Goal: Information Seeking & Learning: Learn about a topic

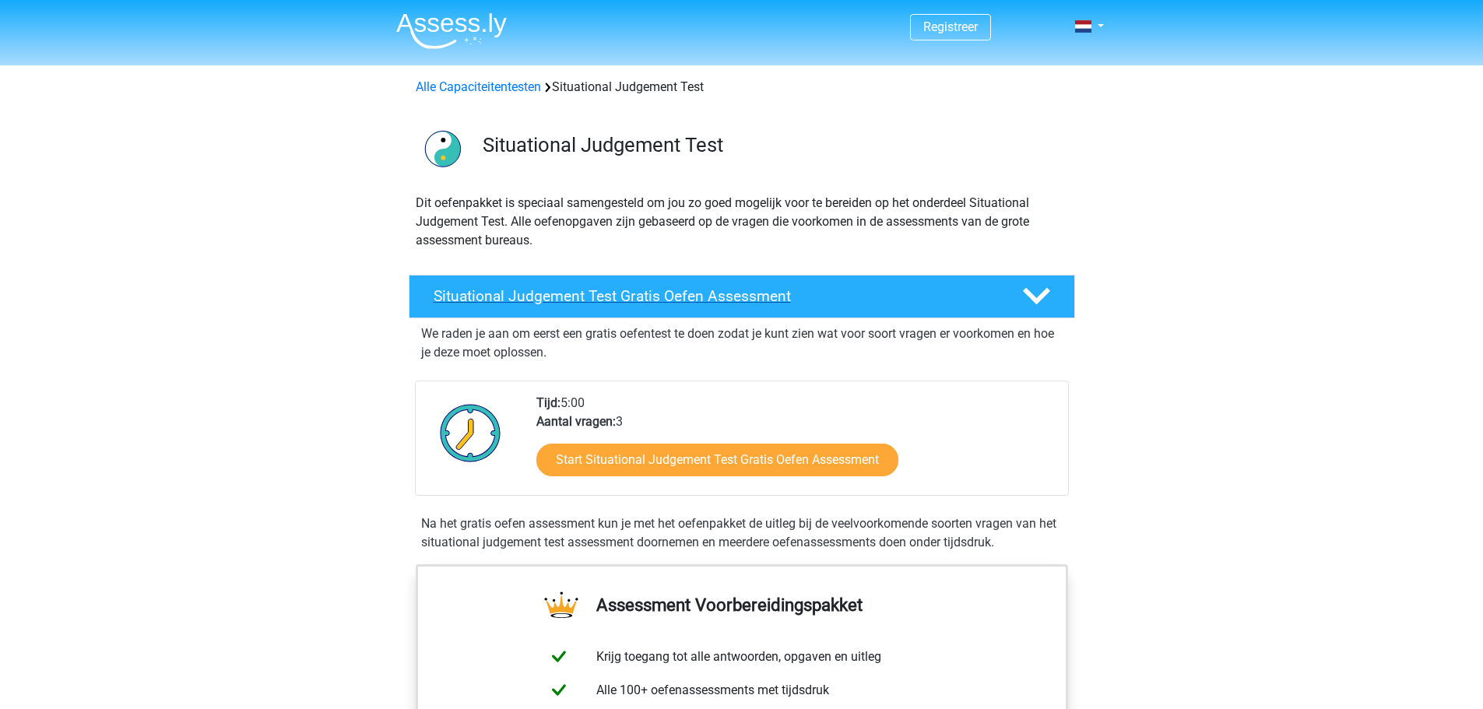
click at [792, 299] on h4 "Situational Judgement Test Gratis Oefen Assessment" at bounding box center [714, 296] width 563 height 18
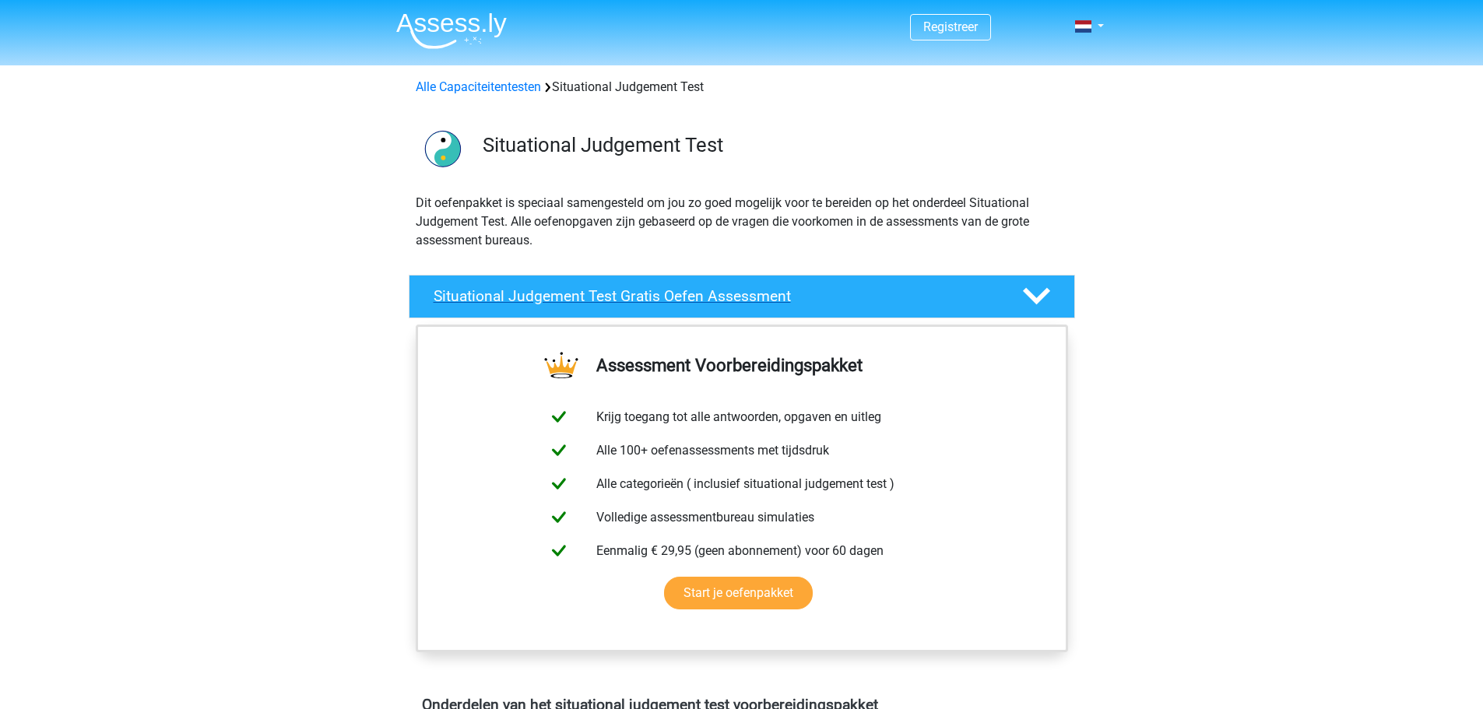
click at [865, 293] on h4 "Situational Judgement Test Gratis Oefen Assessment" at bounding box center [714, 296] width 563 height 18
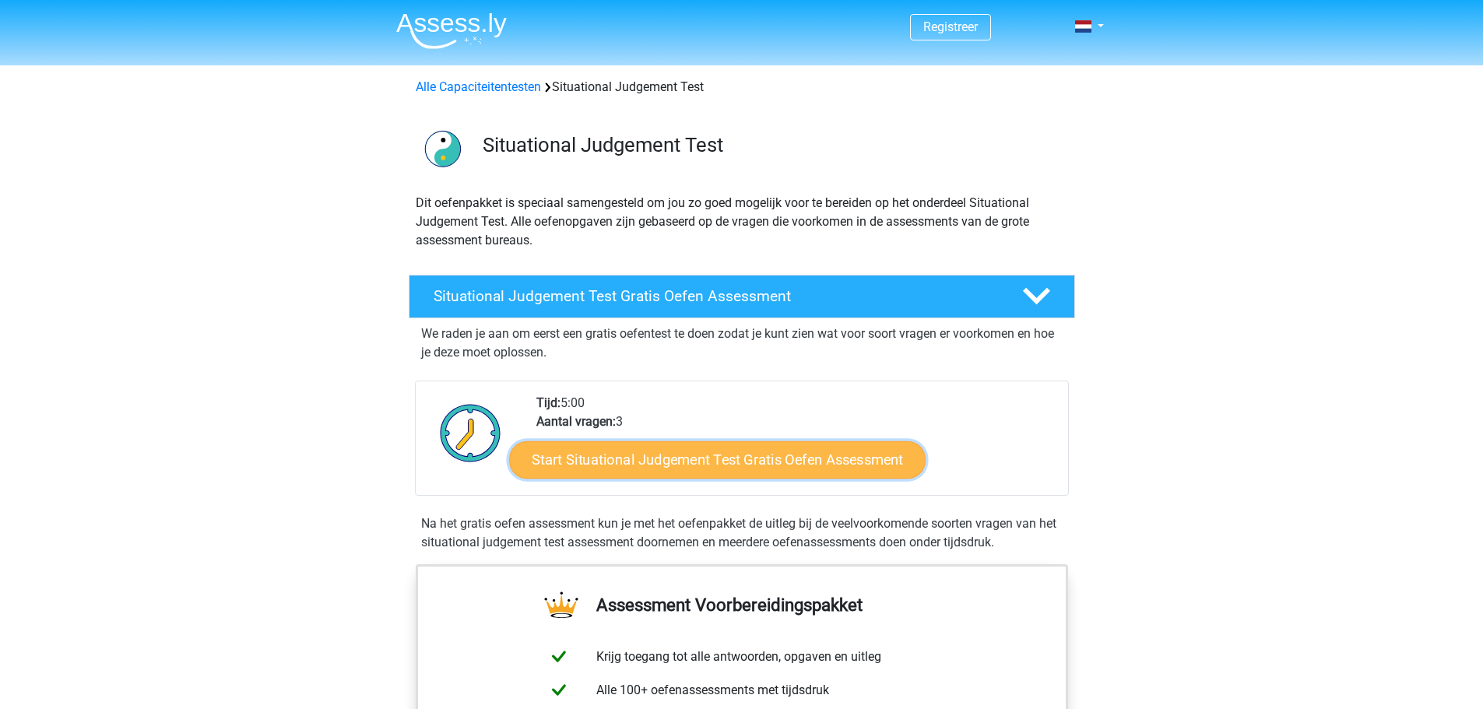
click at [742, 443] on link "Start Situational Judgement Test Gratis Oefen Assessment" at bounding box center [717, 459] width 416 height 37
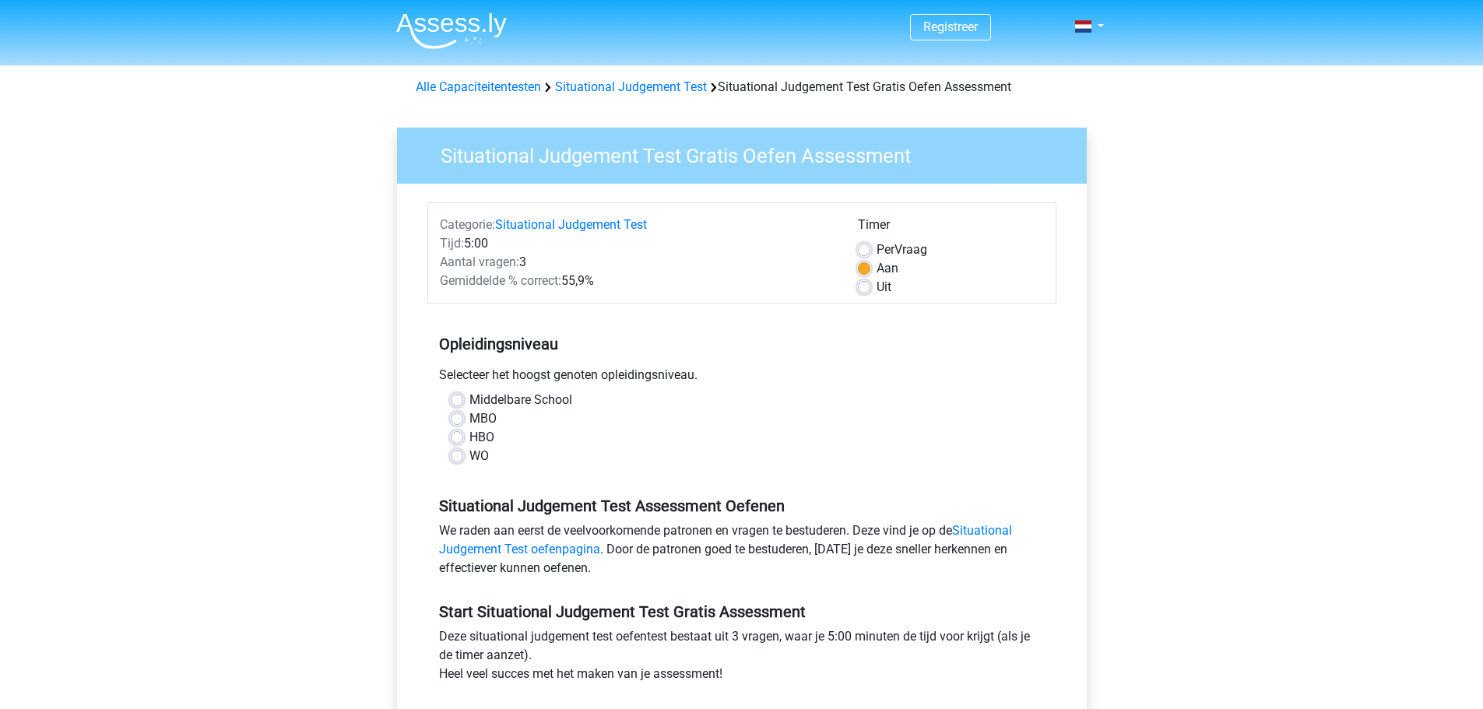
click at [469, 405] on label "Middelbare School" at bounding box center [520, 400] width 103 height 19
click at [454, 405] on input "Middelbare School" at bounding box center [457, 399] width 12 height 16
radio input "true"
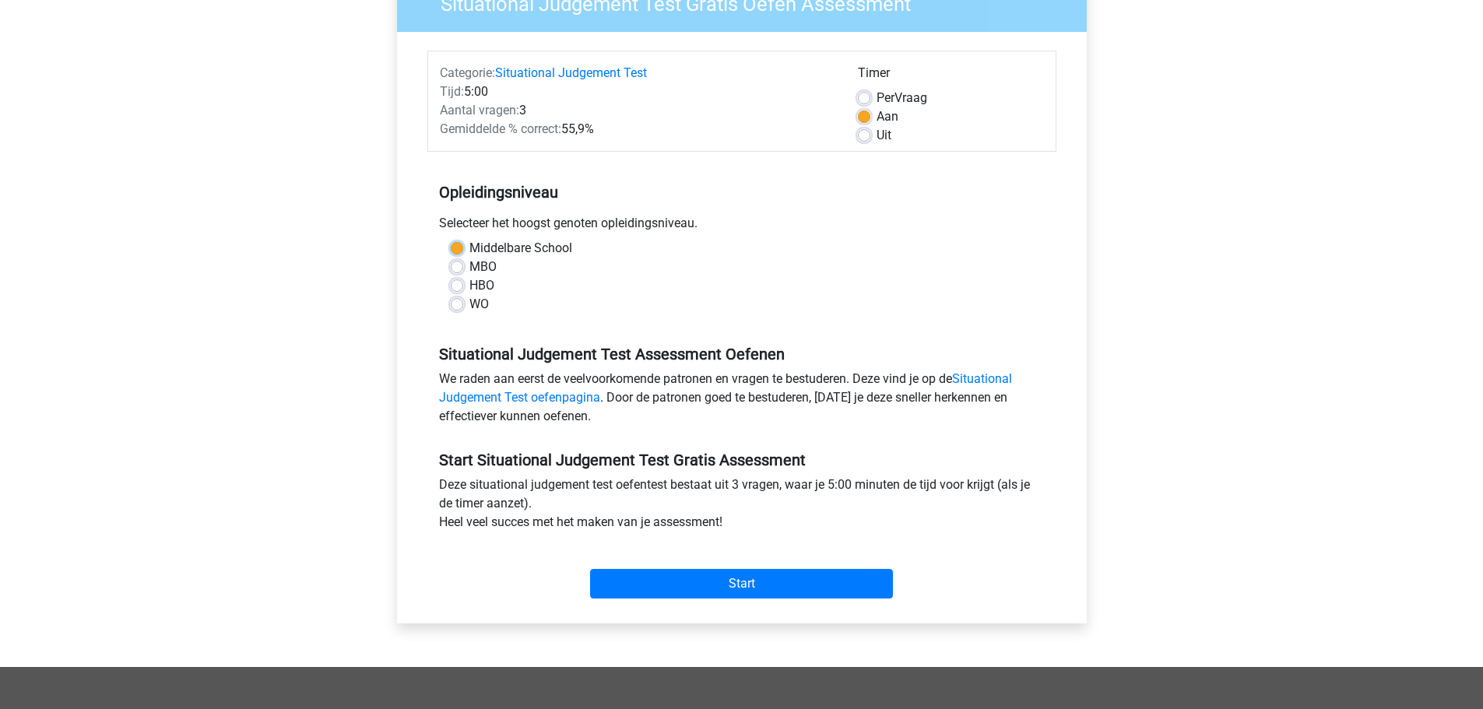
scroll to position [233, 0]
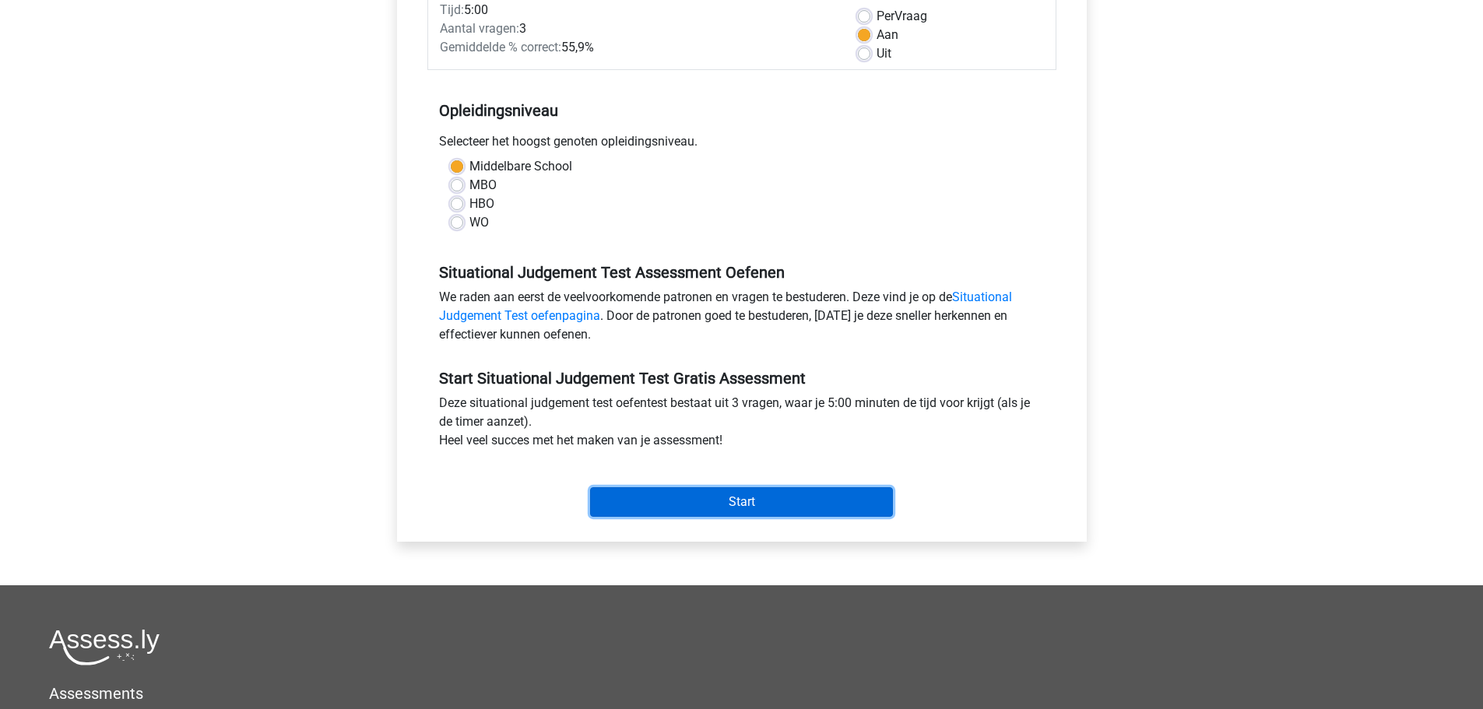
click at [719, 503] on input "Start" at bounding box center [741, 502] width 303 height 30
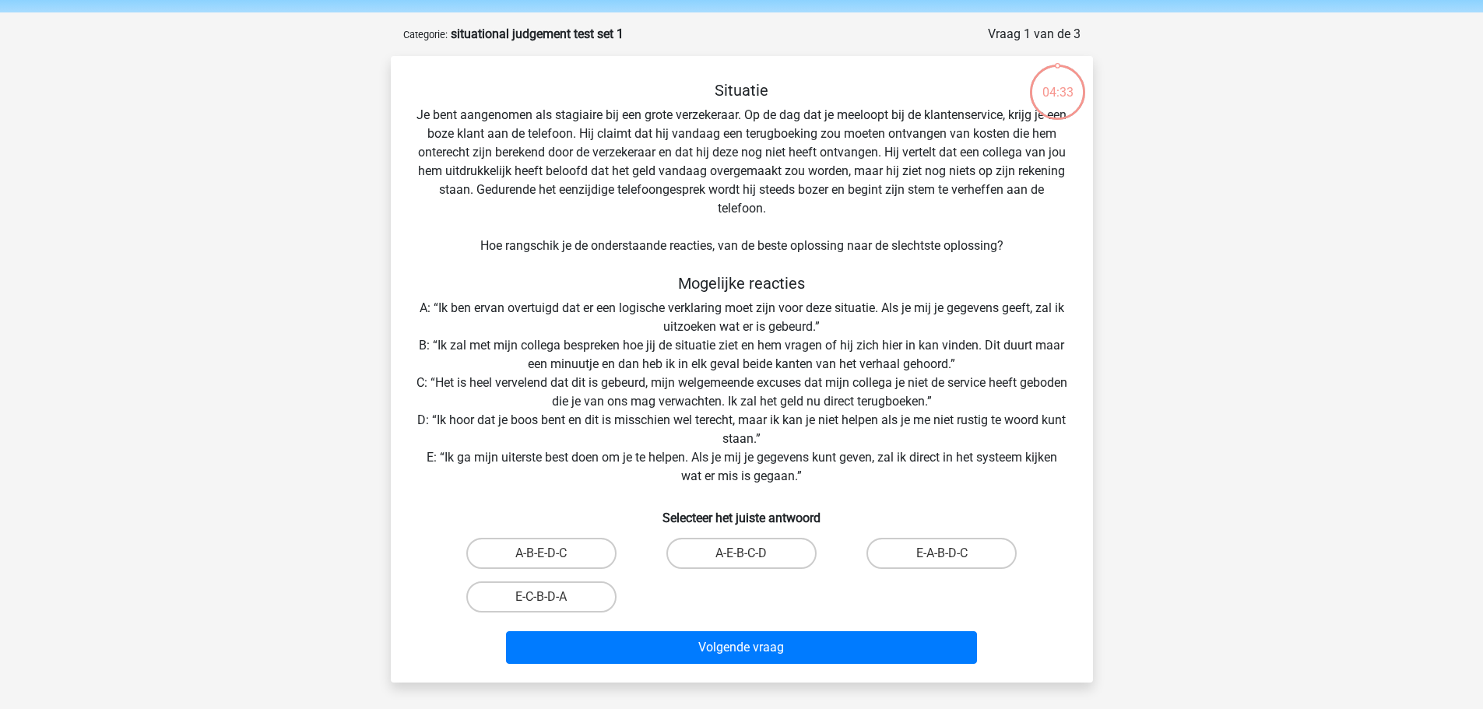
scroll to position [78, 0]
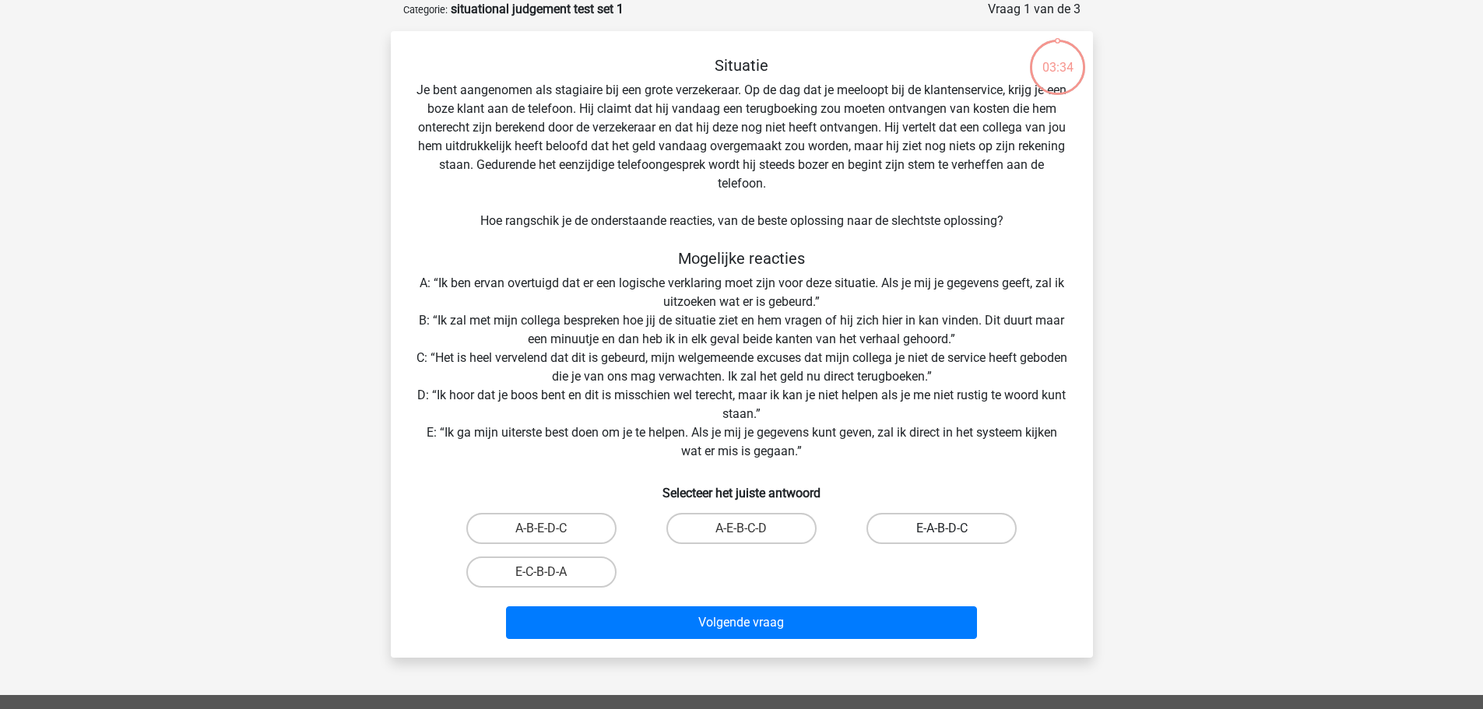
click at [912, 533] on label "E-A-B-D-C" at bounding box center [941, 528] width 150 height 31
click at [942, 533] on input "E-A-B-D-C" at bounding box center [947, 533] width 10 height 10
radio input "true"
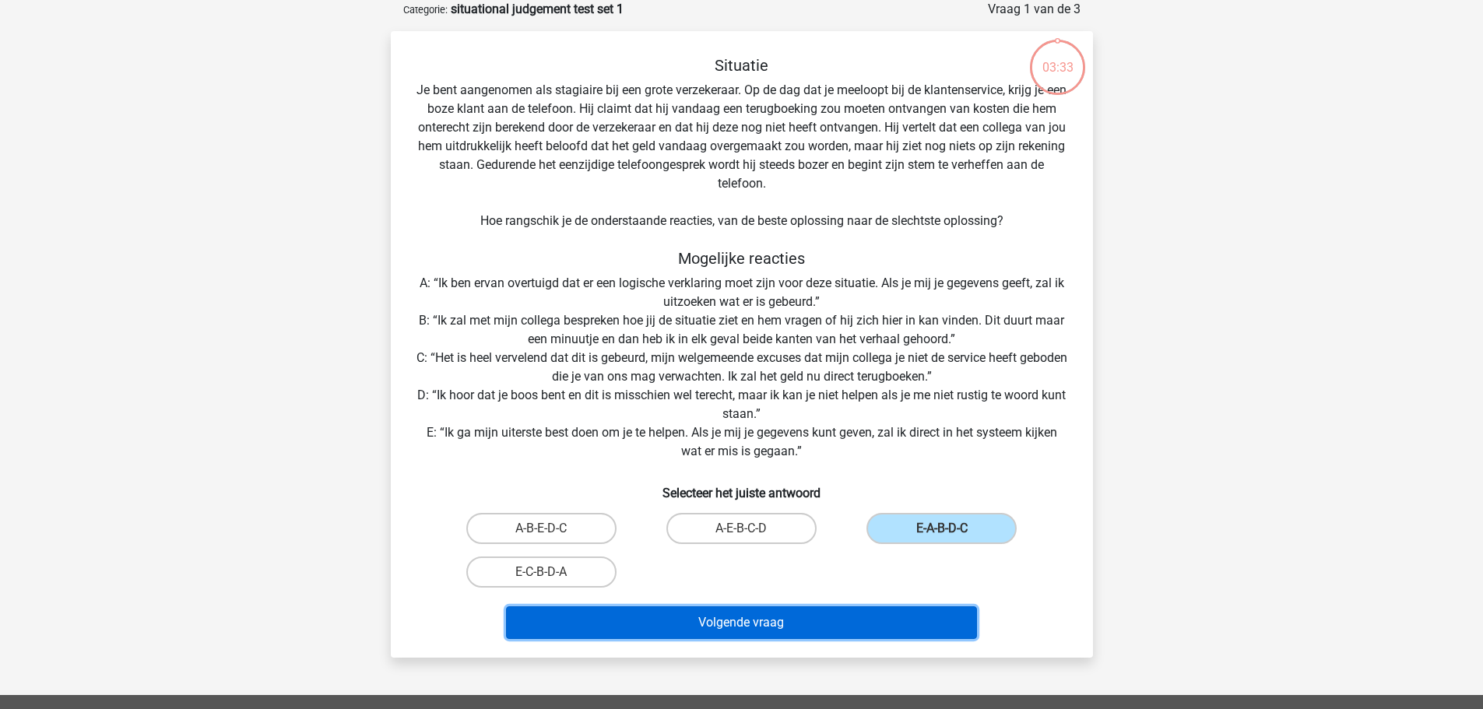
click at [812, 623] on button "Volgende vraag" at bounding box center [741, 622] width 471 height 33
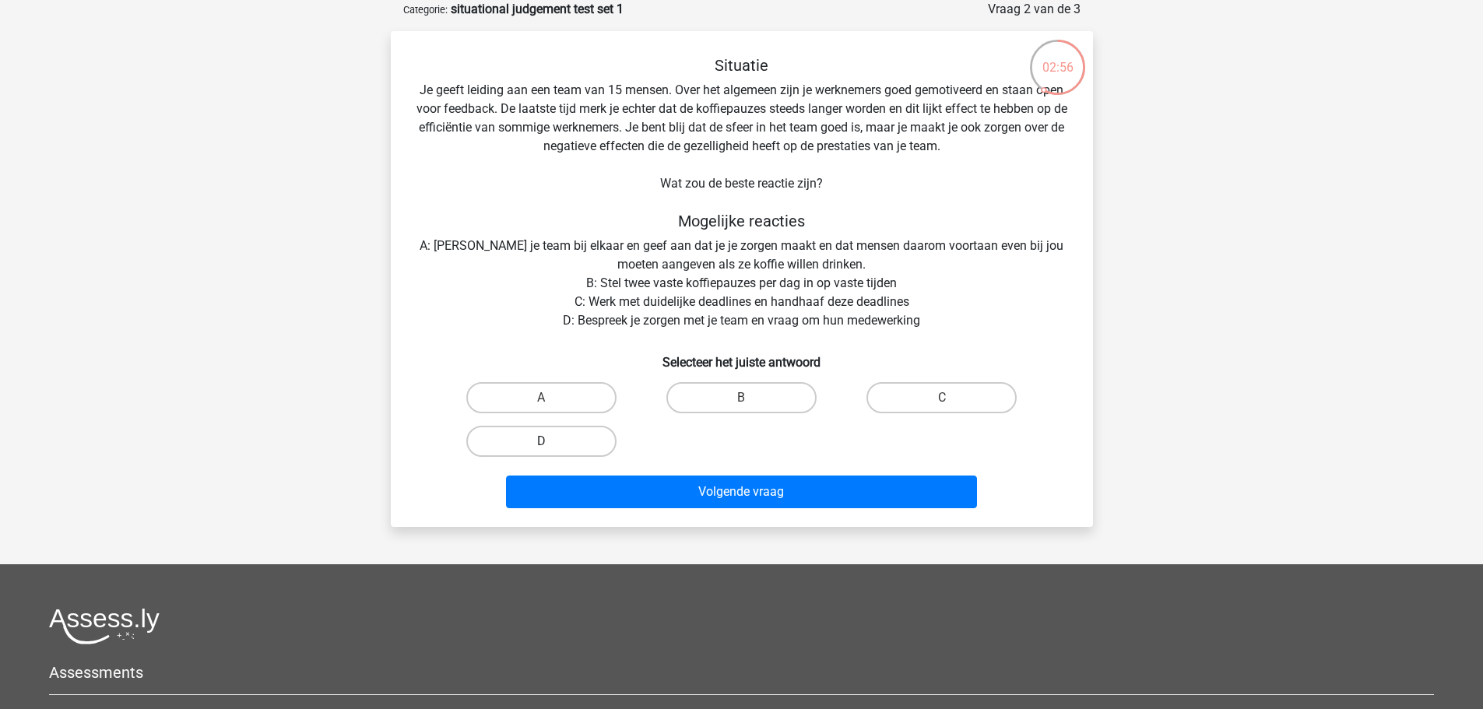
drag, startPoint x: 605, startPoint y: 450, endPoint x: 613, endPoint y: 456, distance: 10.0
click at [605, 448] on label "D" at bounding box center [541, 441] width 150 height 31
click at [551, 448] on input "D" at bounding box center [546, 446] width 10 height 10
radio input "true"
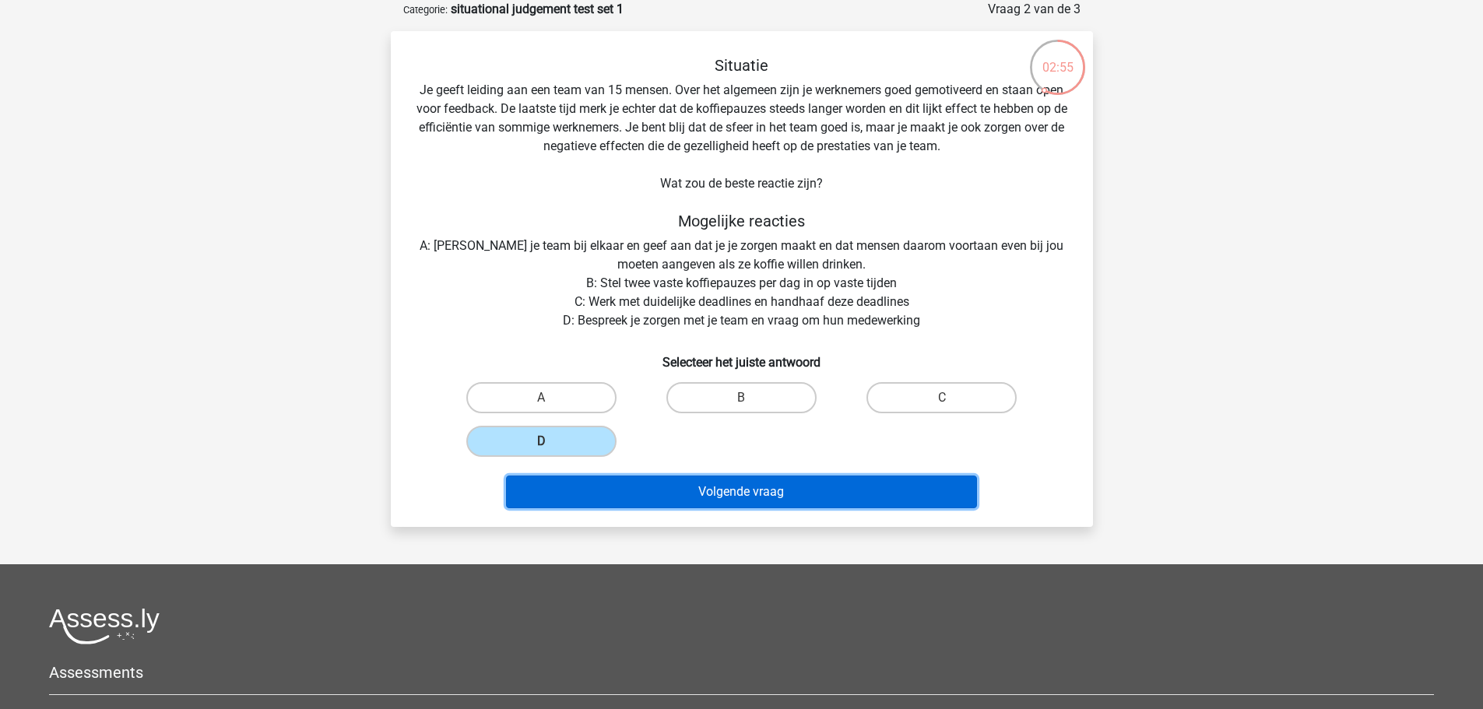
click at [709, 482] on button "Volgende vraag" at bounding box center [741, 492] width 471 height 33
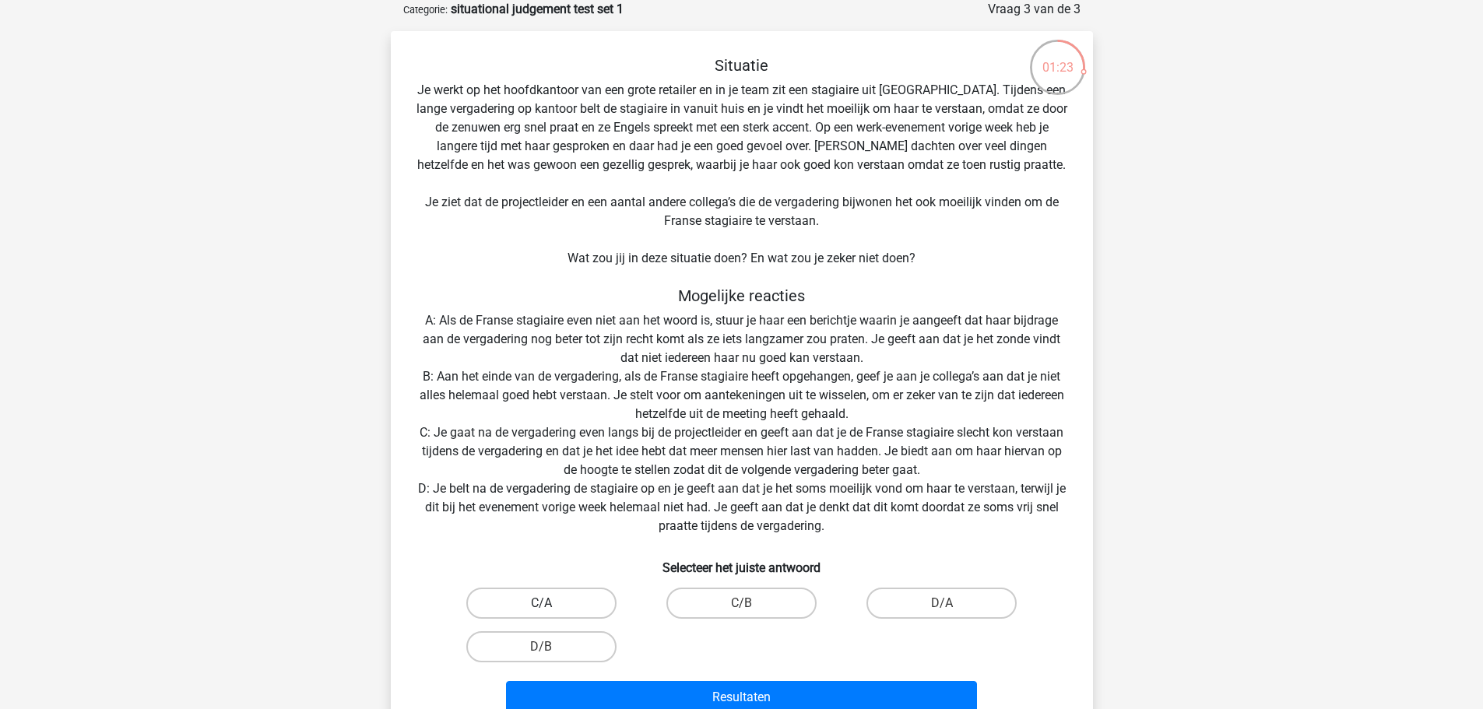
click at [535, 590] on label "C/A" at bounding box center [541, 603] width 150 height 31
click at [541, 603] on input "C/A" at bounding box center [546, 608] width 10 height 10
radio input "true"
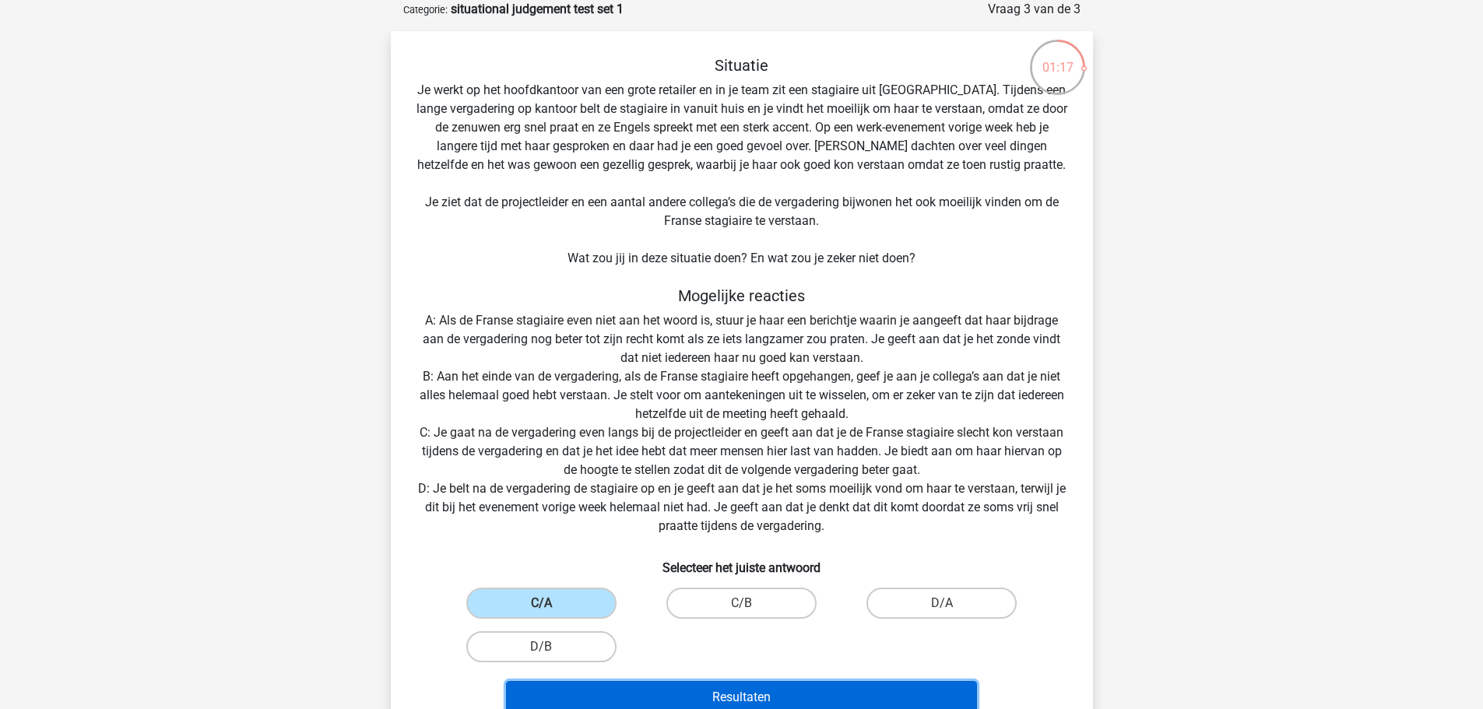
click at [709, 689] on button "Resultaten" at bounding box center [741, 697] width 471 height 33
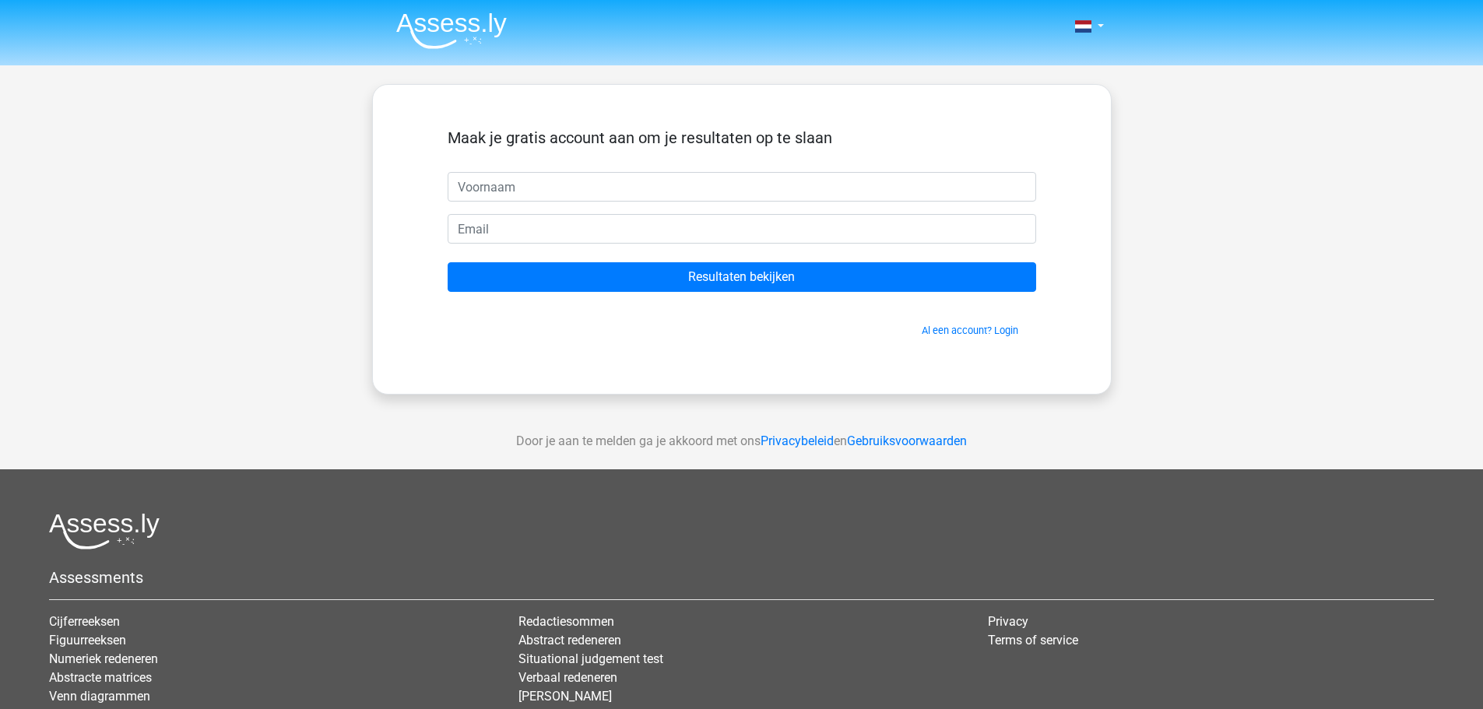
click at [525, 181] on input "text" at bounding box center [742, 187] width 588 height 30
type input "charis"
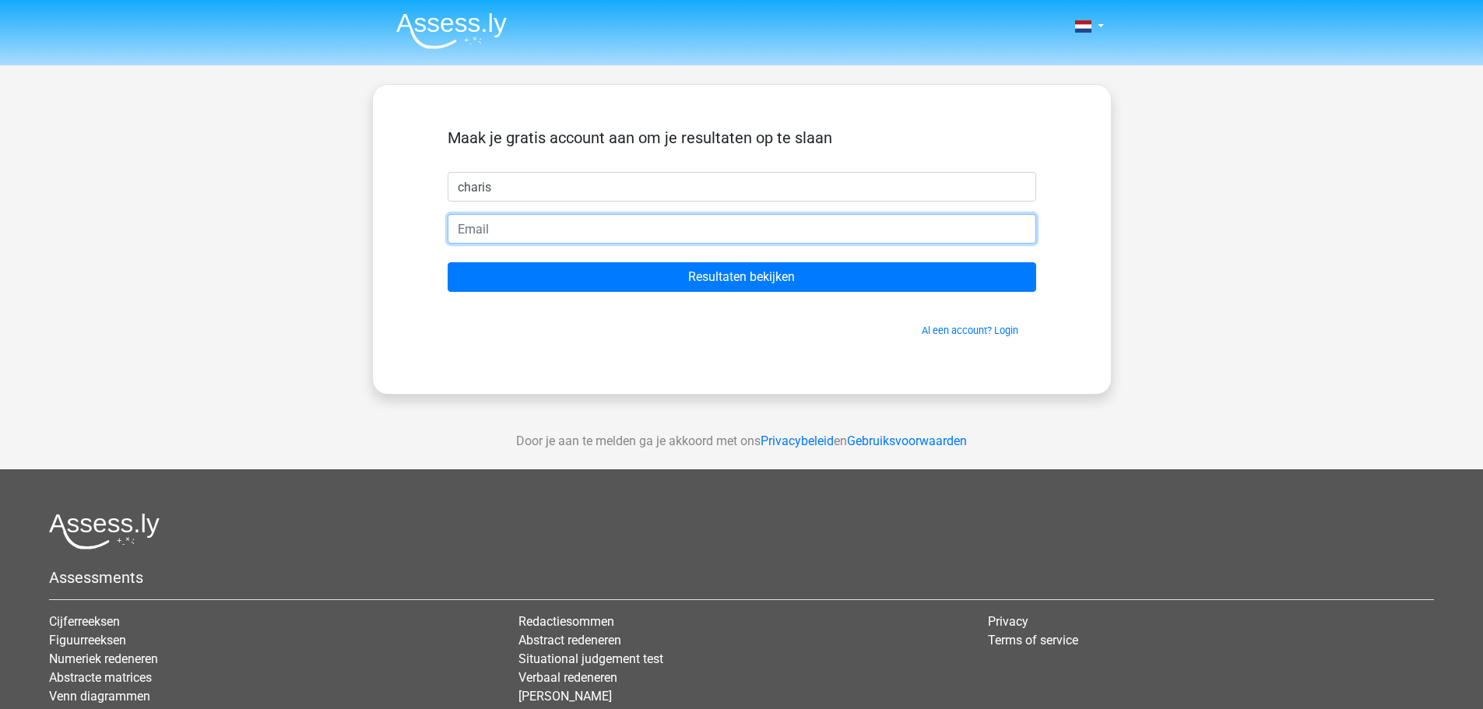
click at [555, 227] on input "email" at bounding box center [742, 229] width 588 height 30
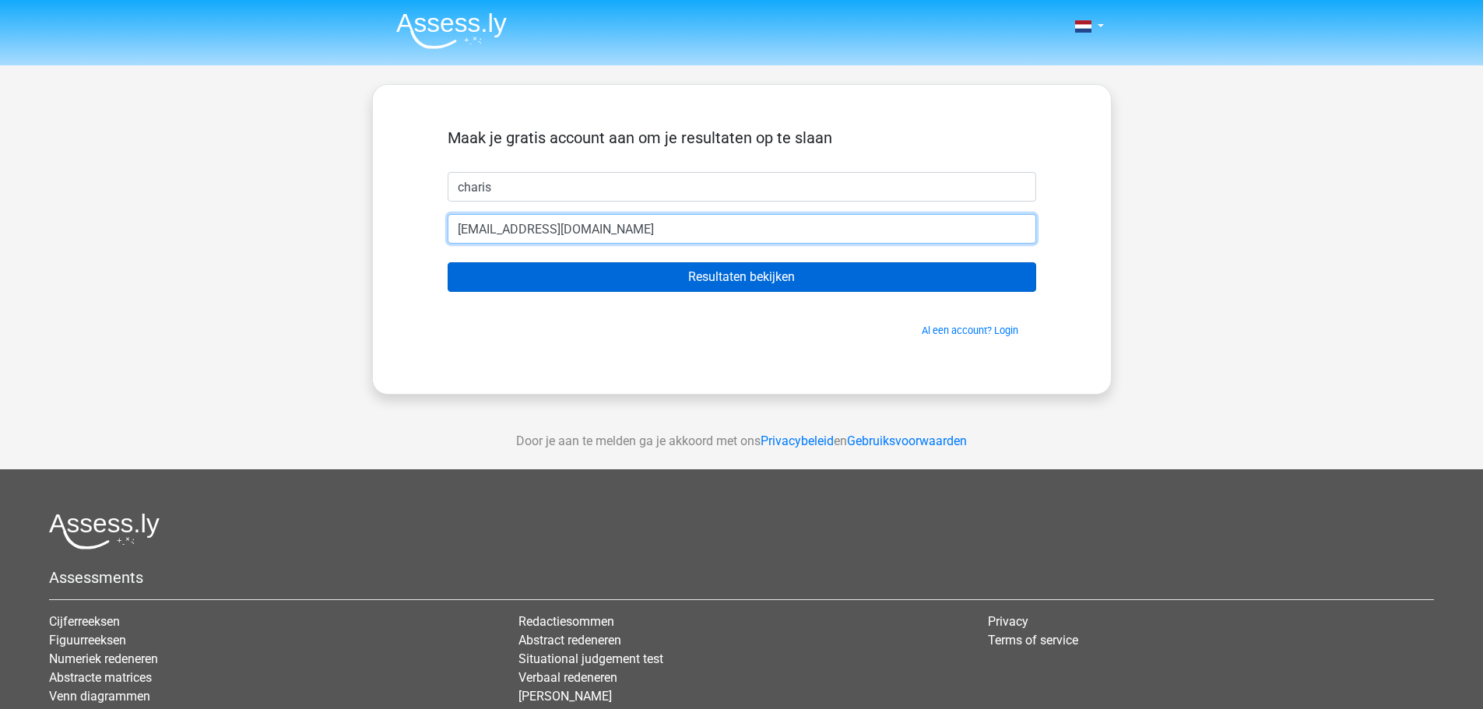
type input "jansseunecharis@gmail.com"
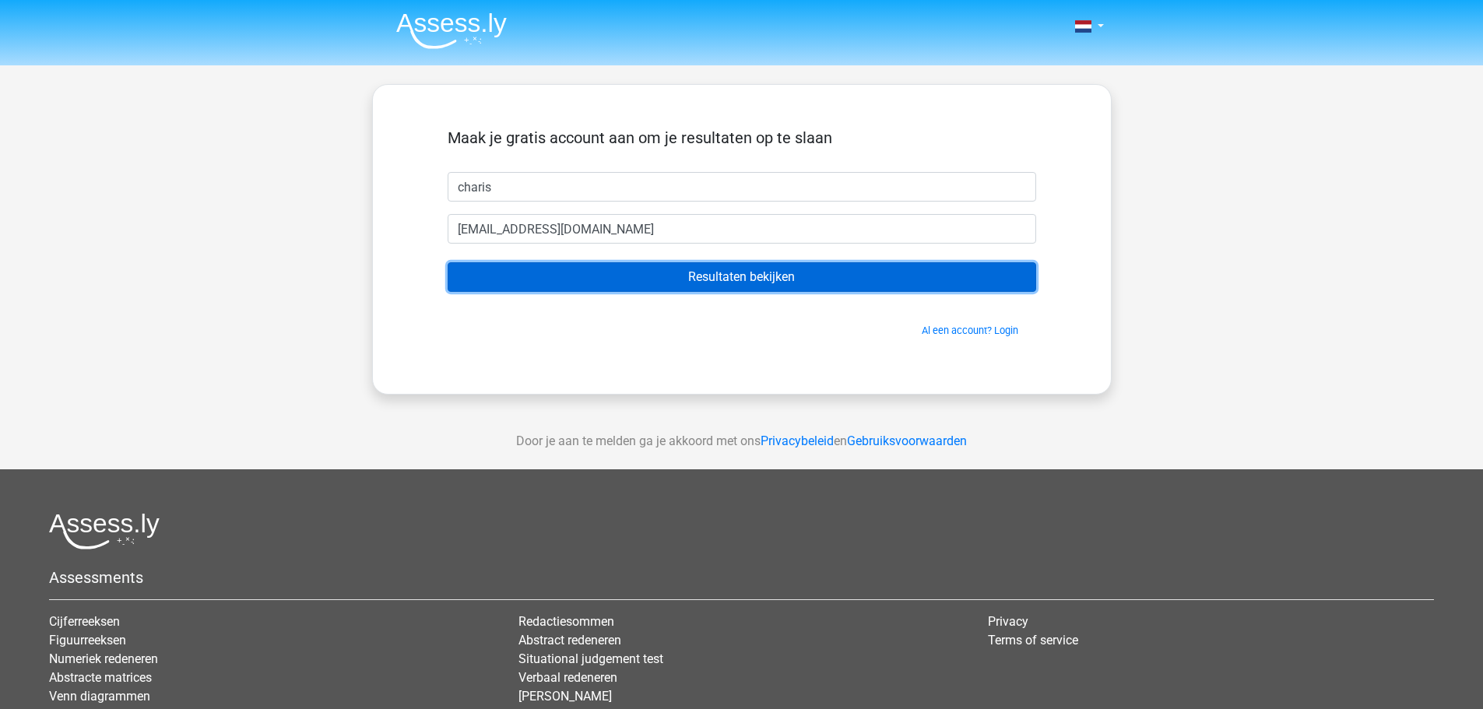
click at [824, 271] on input "Resultaten bekijken" at bounding box center [742, 277] width 588 height 30
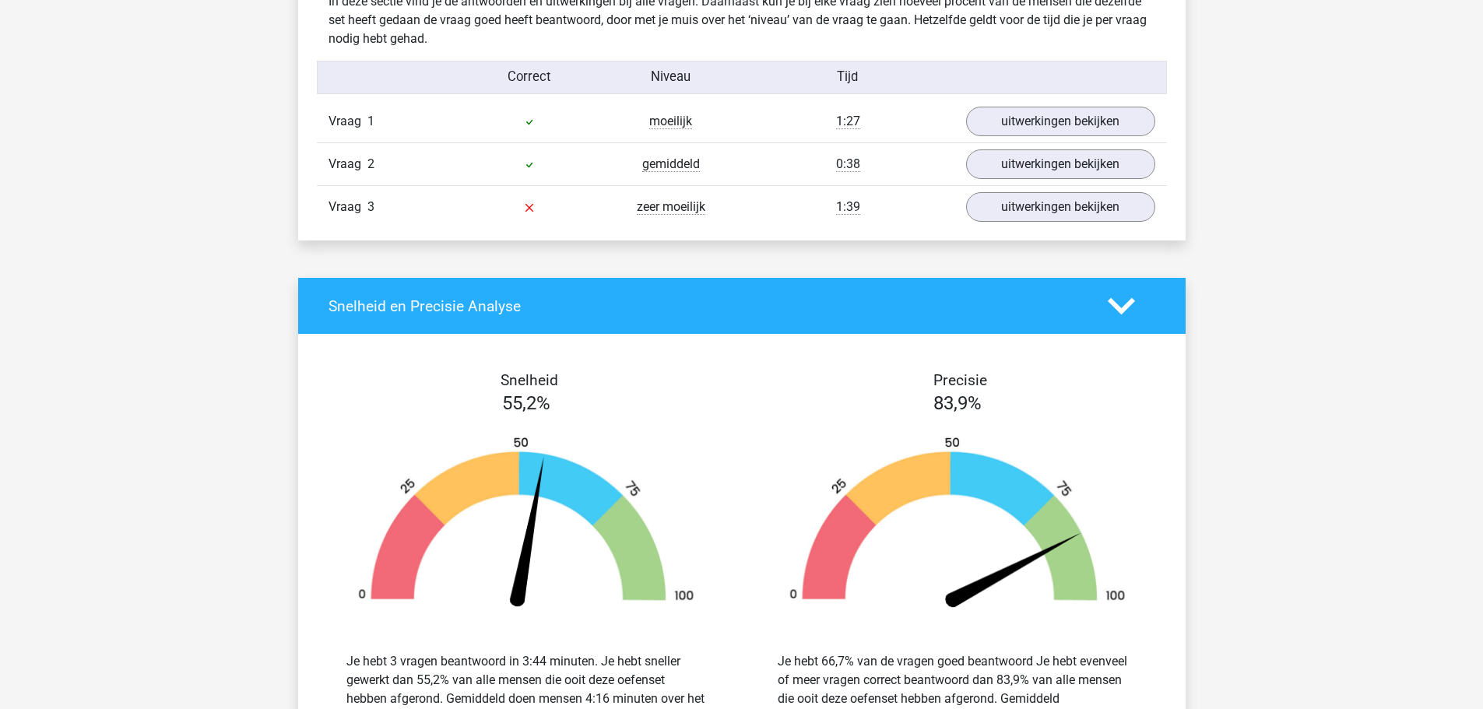
scroll to position [934, 0]
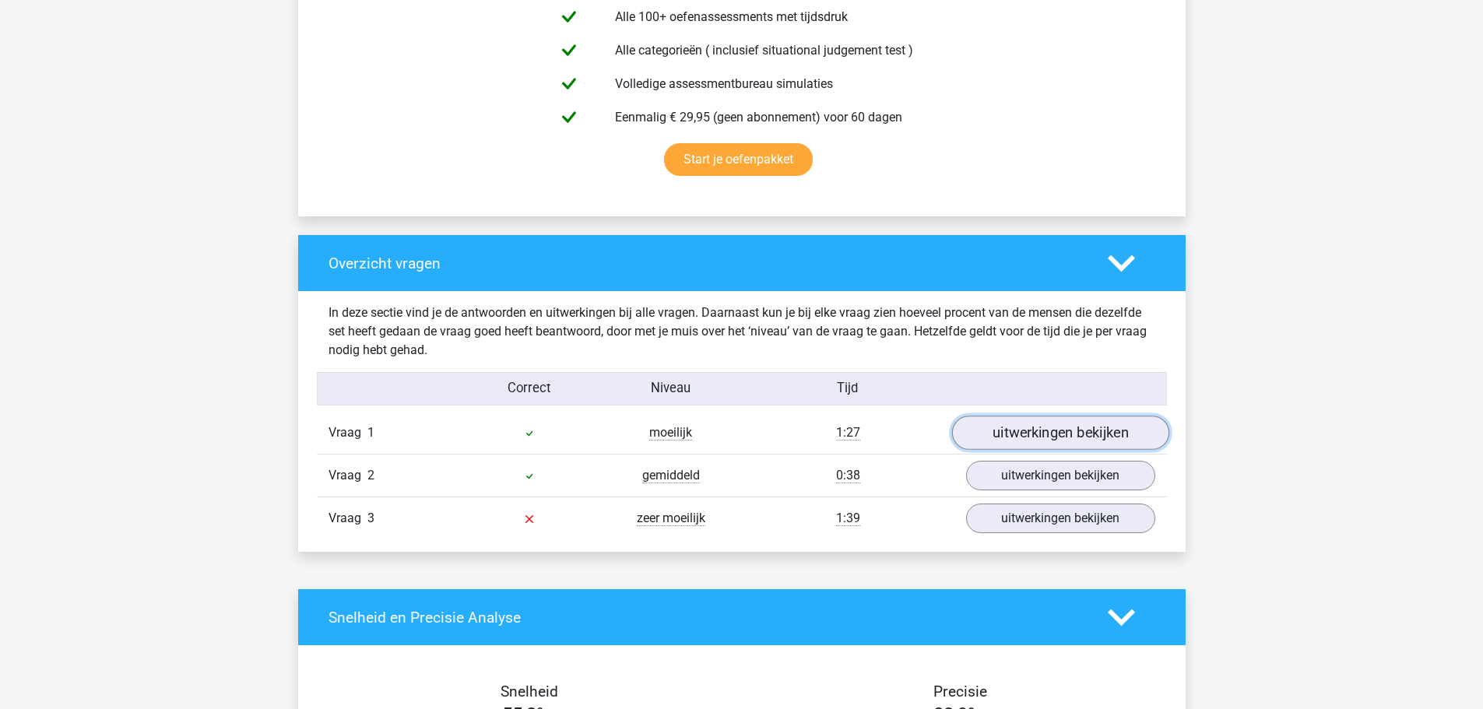
click at [1023, 435] on link "uitwerkingen bekijken" at bounding box center [1059, 433] width 217 height 34
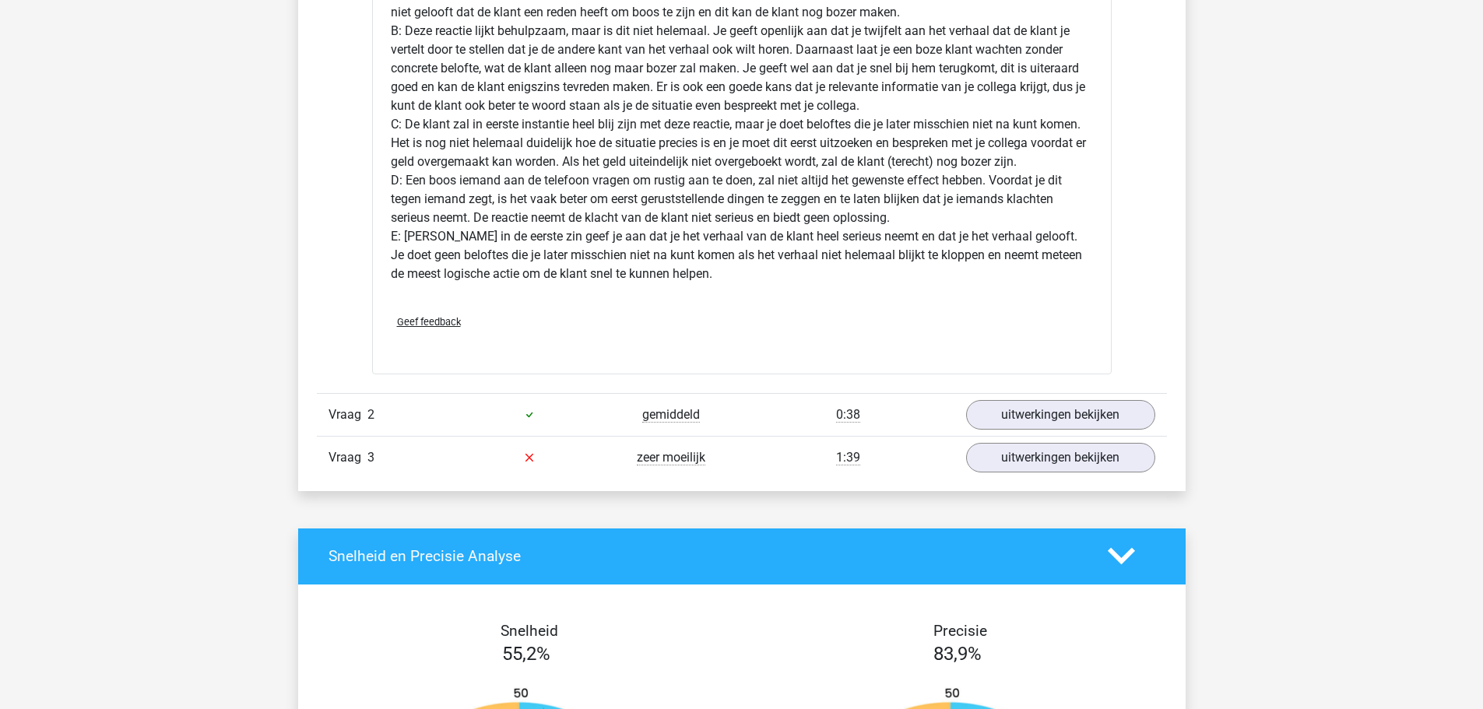
scroll to position [1946, 0]
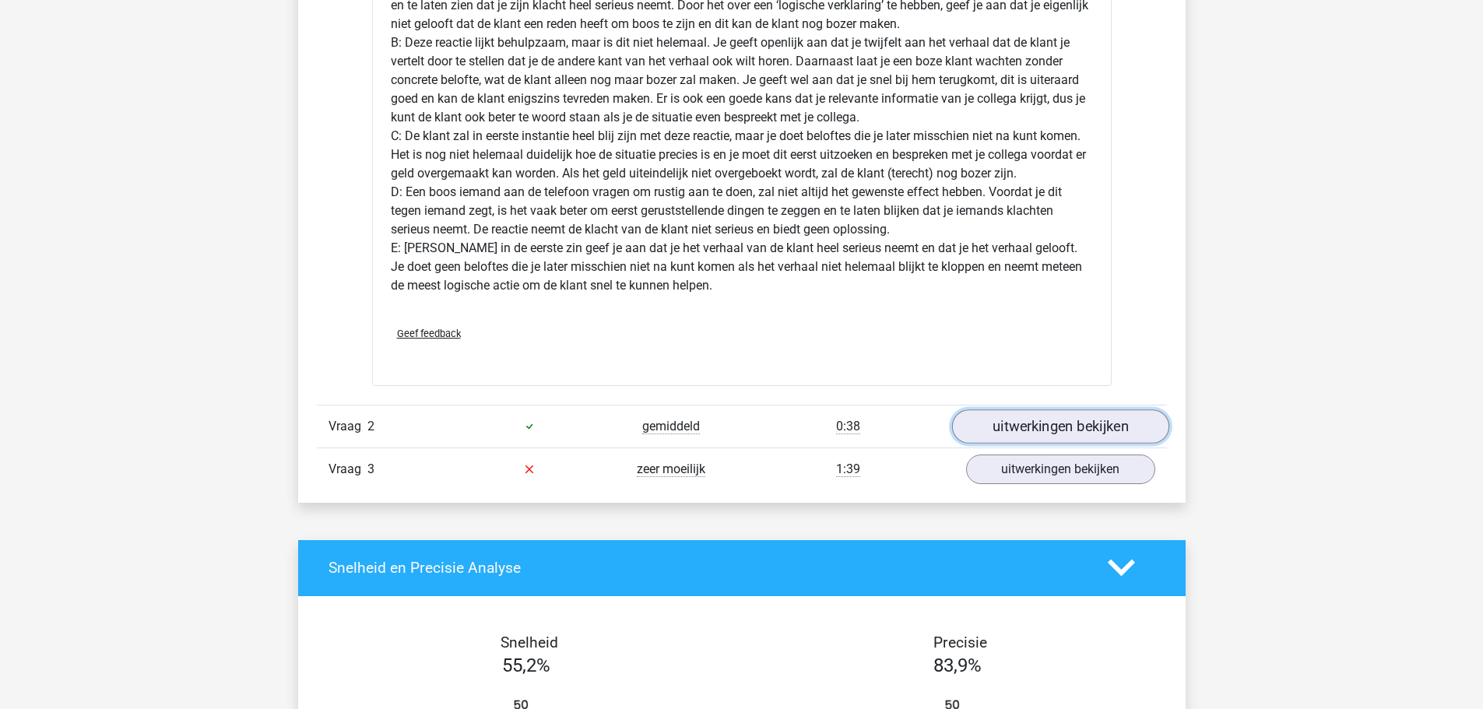
click at [1124, 430] on link "uitwerkingen bekijken" at bounding box center [1059, 426] width 217 height 34
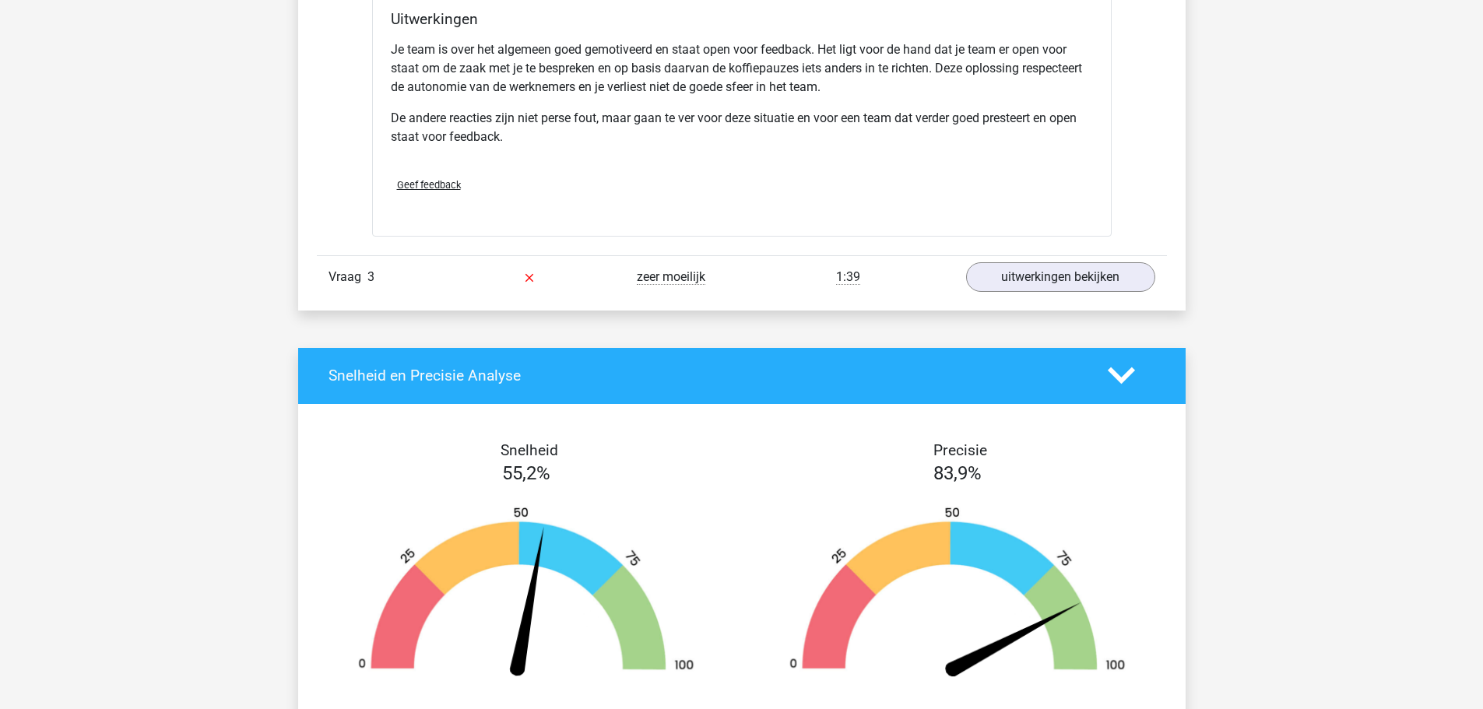
scroll to position [2802, 0]
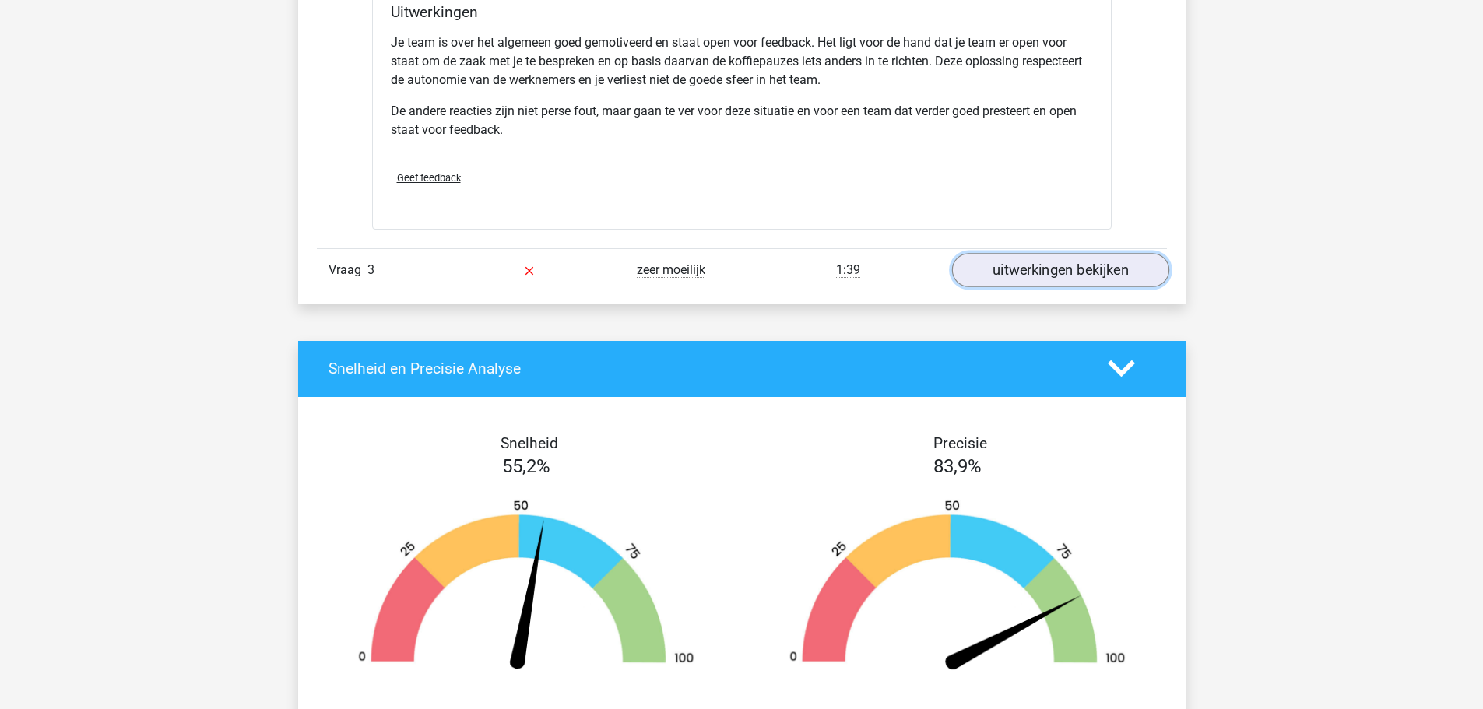
click at [1085, 271] on link "uitwerkingen bekijken" at bounding box center [1059, 270] width 217 height 34
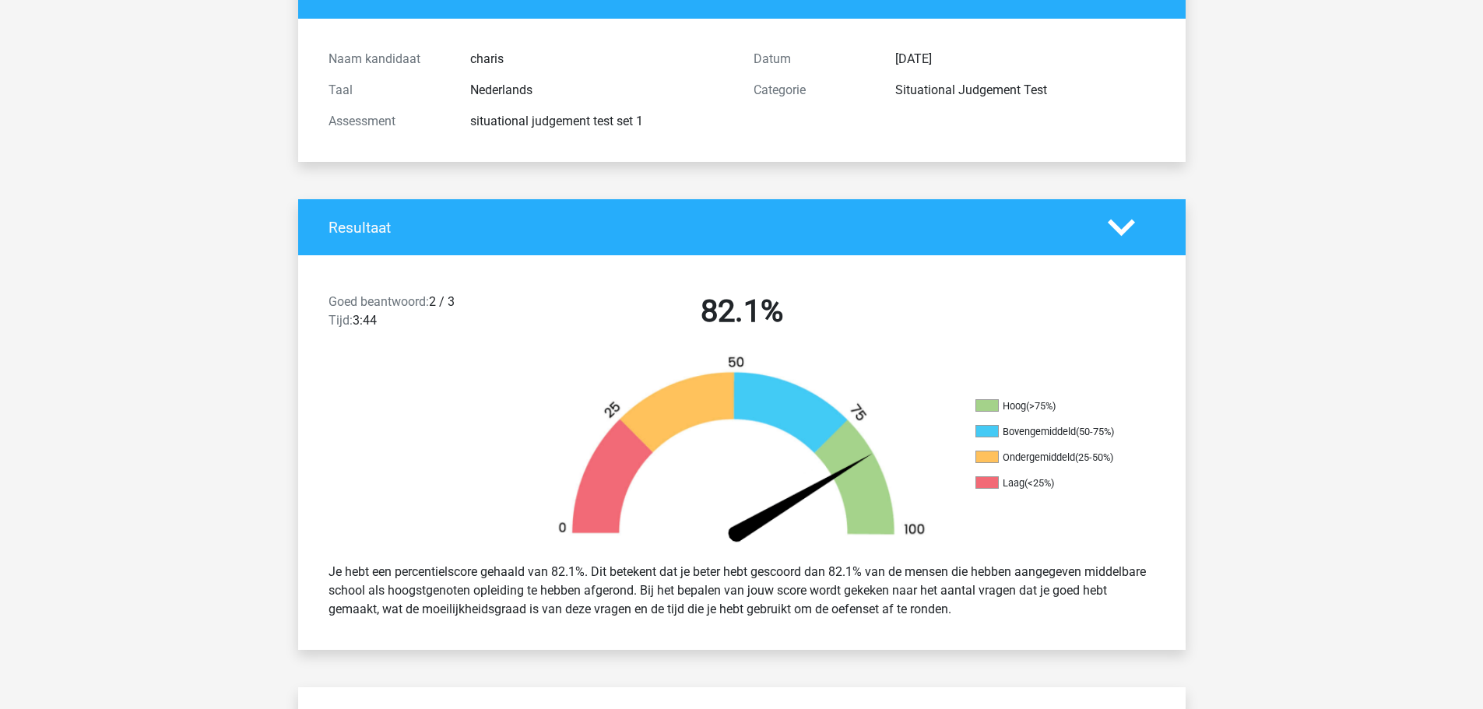
scroll to position [0, 0]
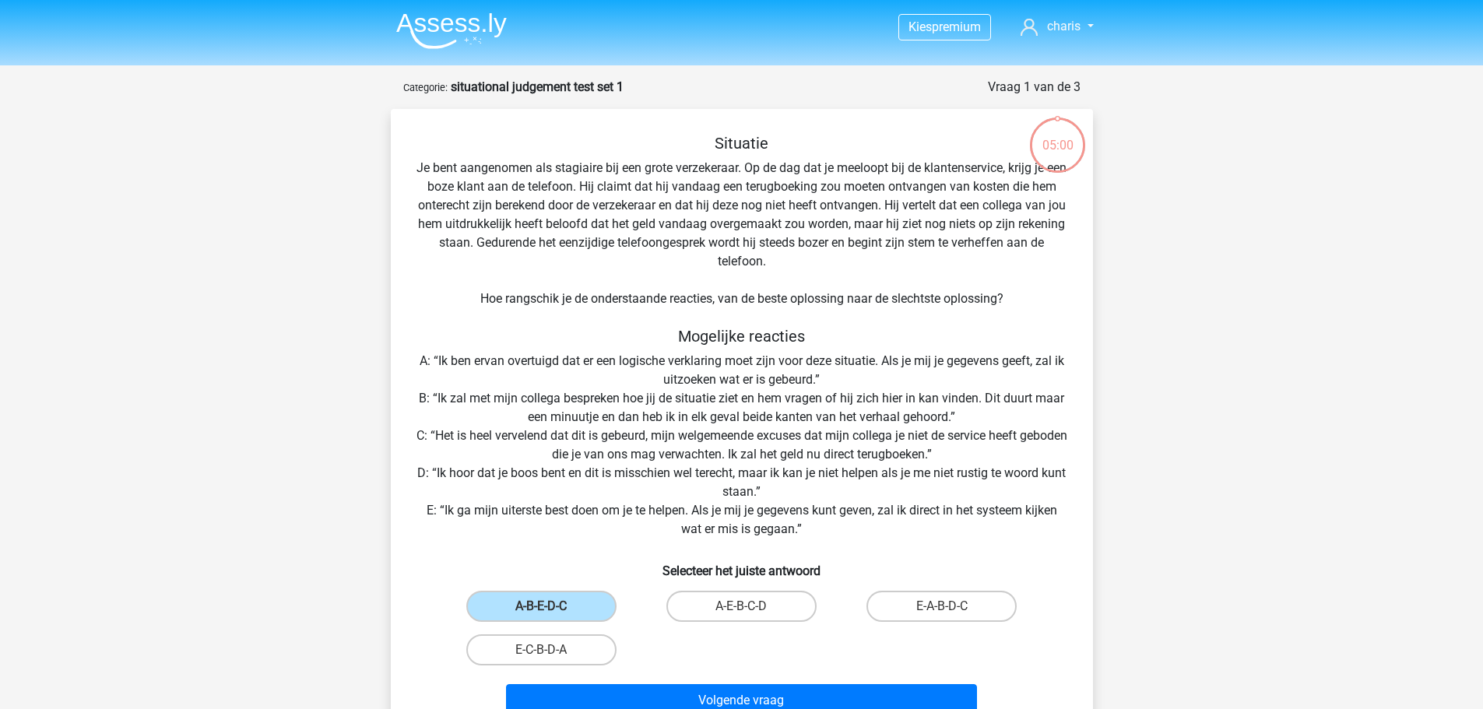
scroll to position [78, 0]
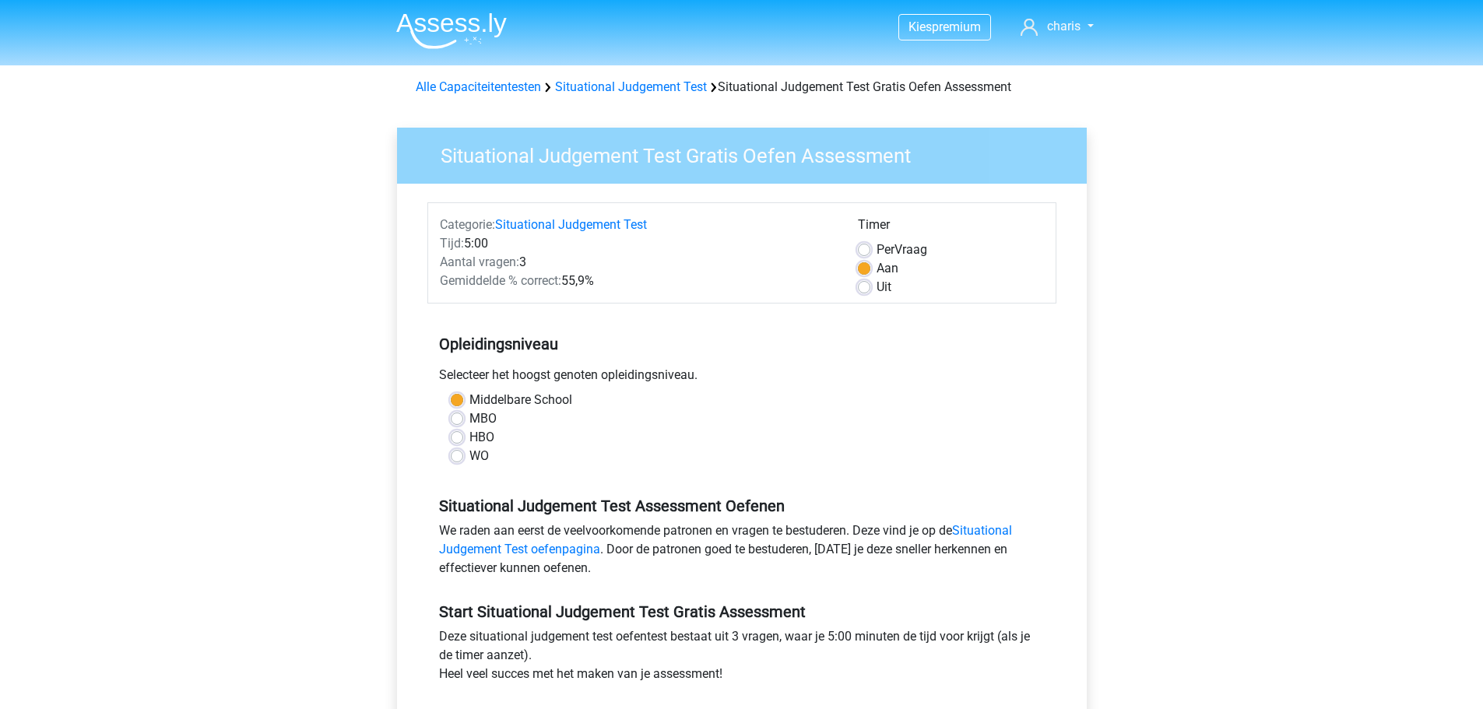
scroll to position [233, 0]
